Goal: Entertainment & Leisure: Browse casually

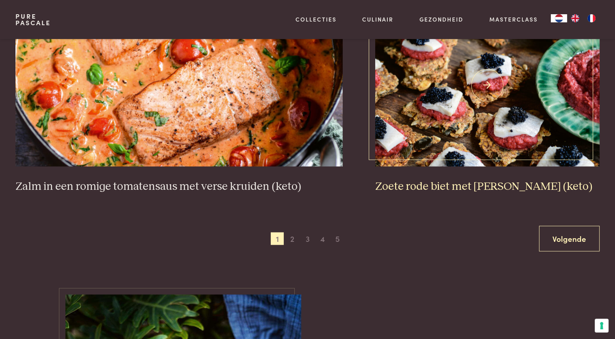
scroll to position [1505, 0]
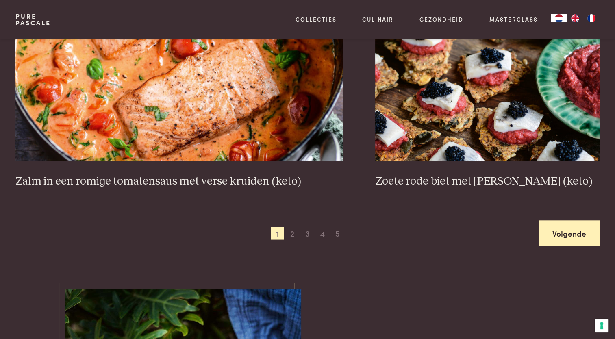
click at [565, 235] on link "Volgende" at bounding box center [569, 233] width 61 height 26
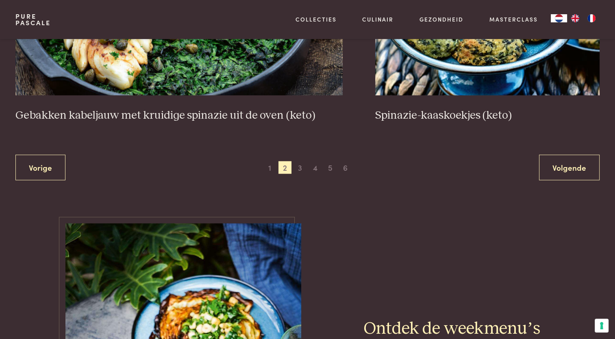
scroll to position [1569, 0]
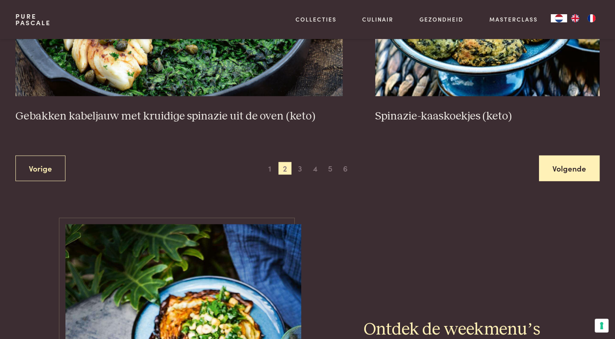
click at [554, 163] on link "Volgende" at bounding box center [569, 169] width 61 height 26
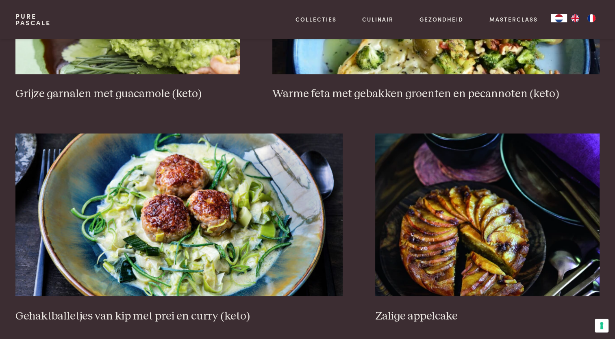
scroll to position [1488, 0]
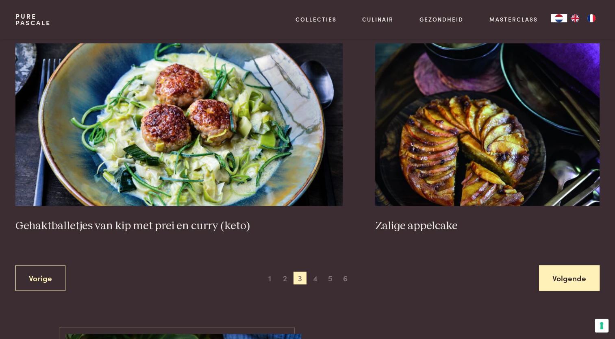
click at [556, 274] on link "Volgende" at bounding box center [569, 278] width 61 height 26
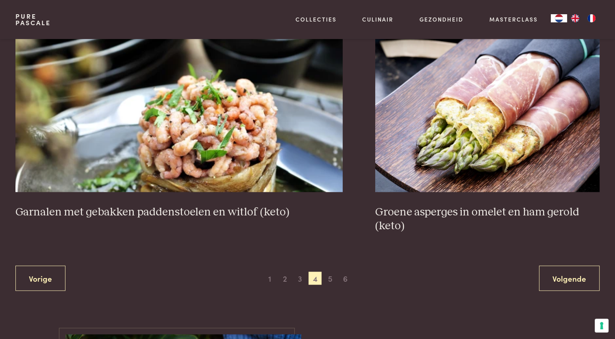
scroll to position [1488, 0]
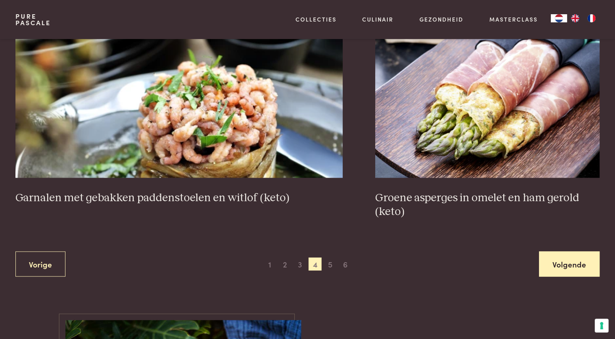
click at [565, 261] on link "Volgende" at bounding box center [569, 264] width 61 height 26
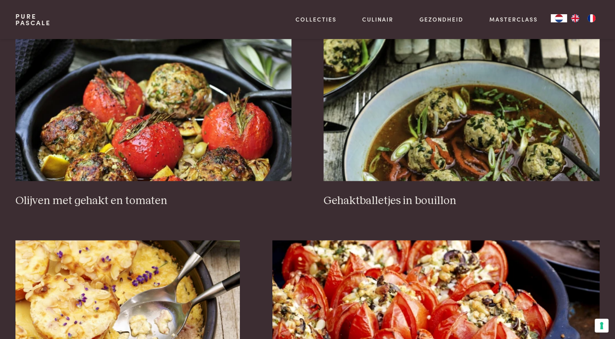
scroll to position [1203, 0]
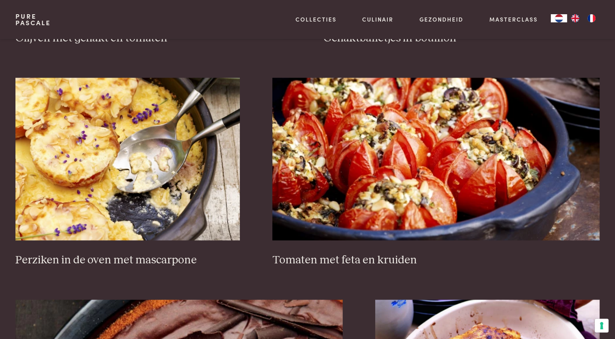
drag, startPoint x: 265, startPoint y: 294, endPoint x: 261, endPoint y: 297, distance: 5.5
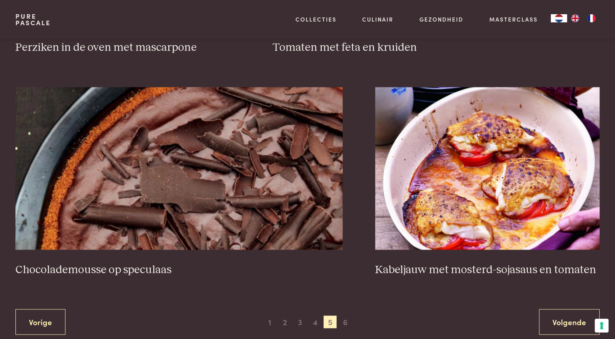
scroll to position [1489, 0]
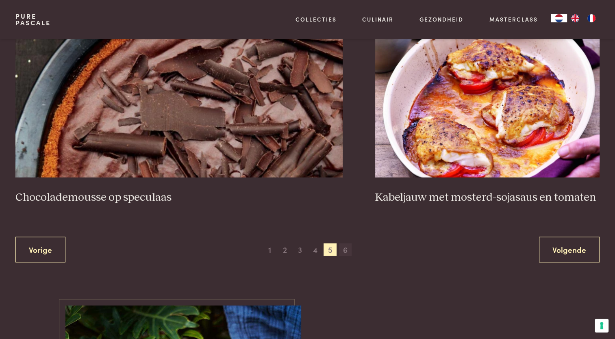
click at [343, 246] on span "6" at bounding box center [345, 249] width 13 height 13
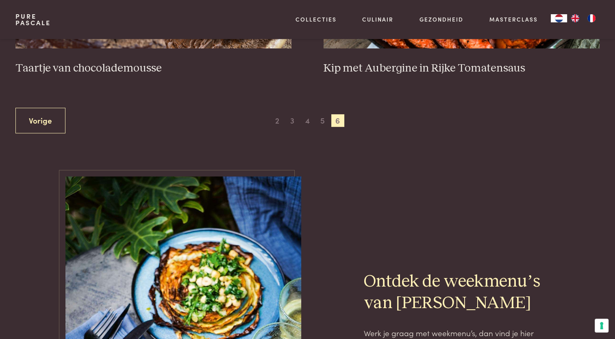
scroll to position [553, 0]
